Goal: Task Accomplishment & Management: Manage account settings

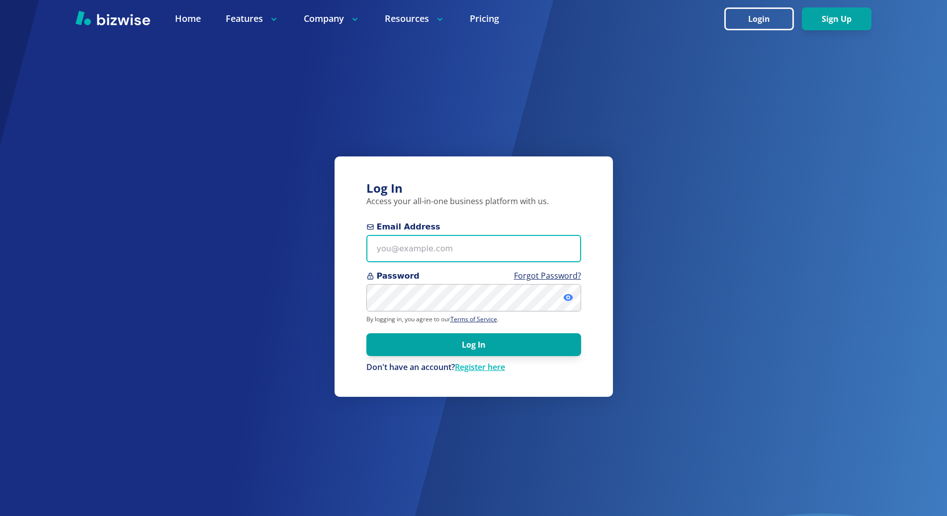
type input "[EMAIL_ADDRESS][DOMAIN_NAME]"
click at [568, 296] on icon at bounding box center [567, 297] width 9 height 7
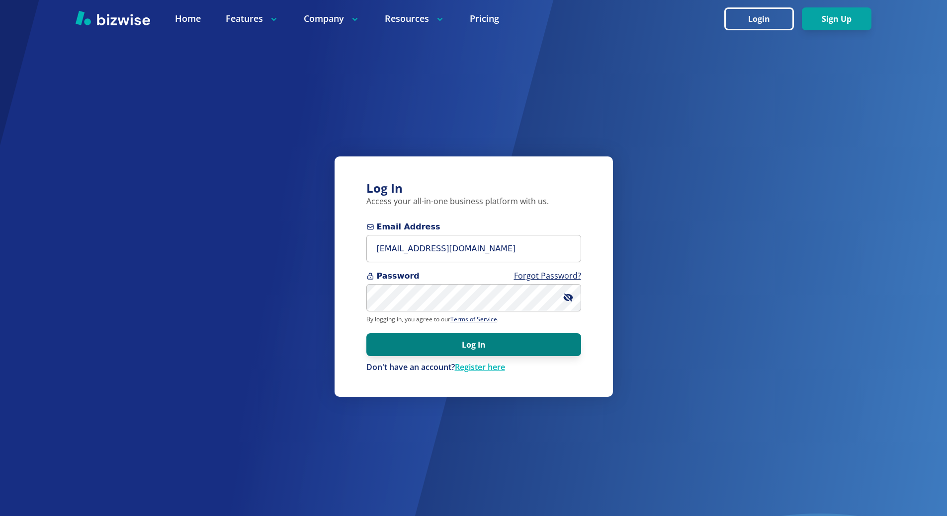
click at [479, 348] on button "Log In" at bounding box center [473, 344] width 215 height 23
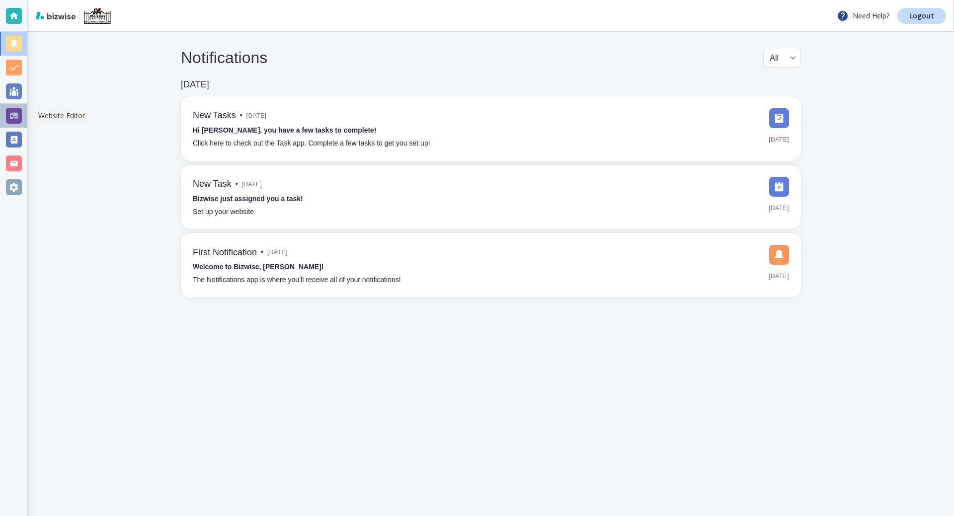
click at [18, 119] on div at bounding box center [14, 116] width 16 height 16
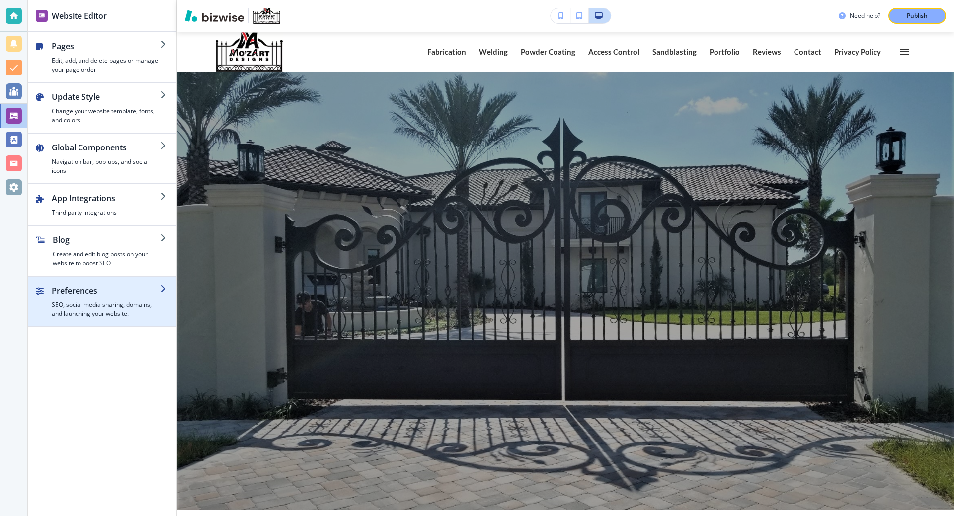
click at [91, 285] on h2 "Preferences" at bounding box center [106, 291] width 109 height 12
